Goal: Subscribe to service/newsletter

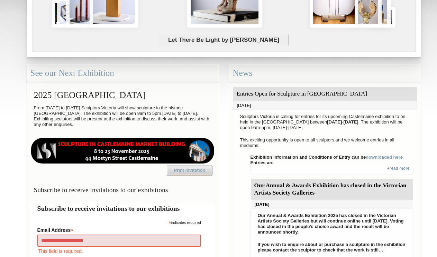
type input "**********"
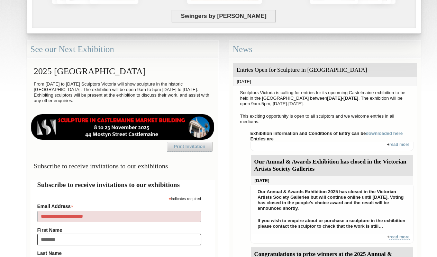
type input "*********"
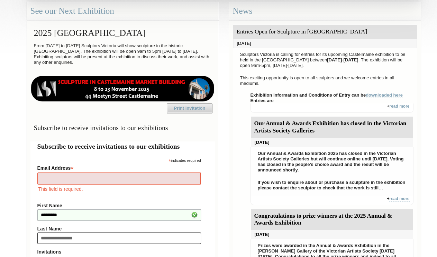
type input "**********"
